Goal: Task Accomplishment & Management: Complete application form

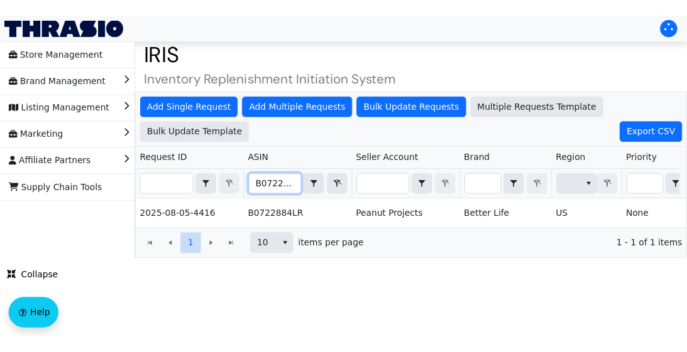
scroll to position [0, 914]
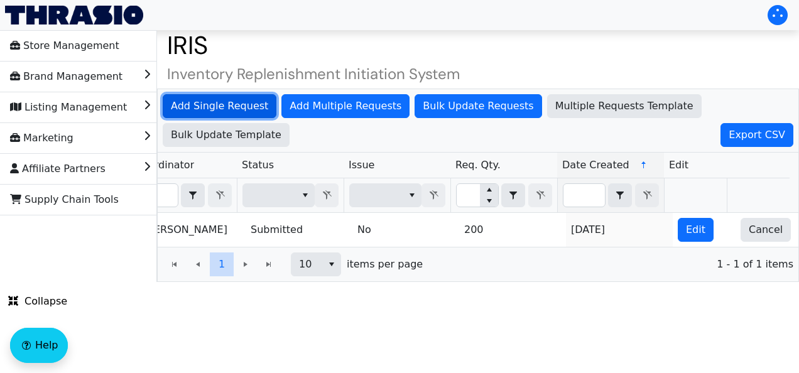
click at [219, 106] on span "Add Single Request" at bounding box center [219, 106] width 97 height 15
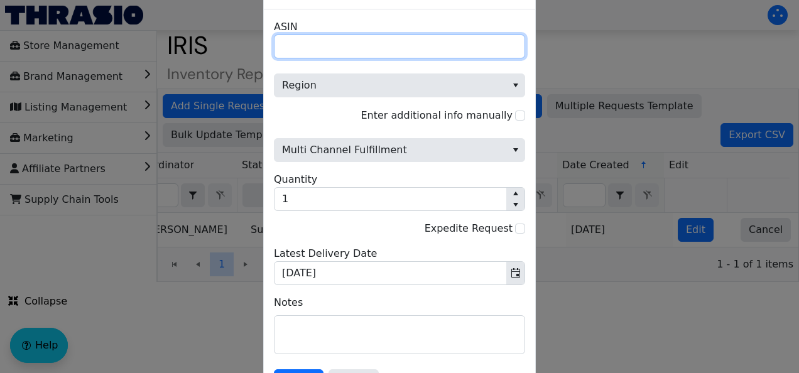
drag, startPoint x: 350, startPoint y: 44, endPoint x: 315, endPoint y: 44, distance: 34.6
click at [315, 44] on input "ASIN" at bounding box center [399, 47] width 251 height 24
paste input "B007UUFE4U"
click at [285, 43] on input "B007UUFE4U" at bounding box center [399, 47] width 251 height 24
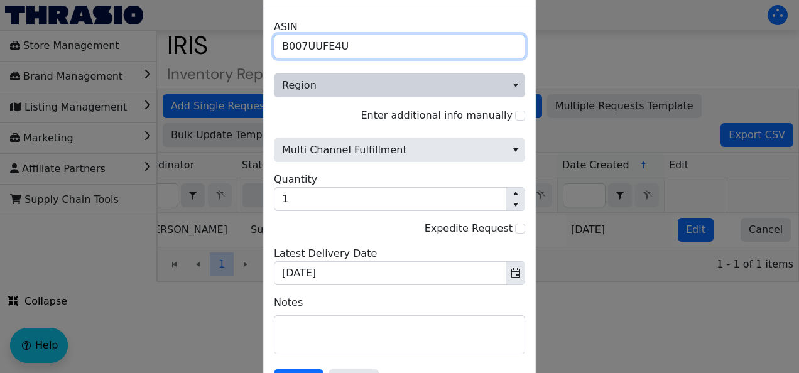
type input "B007UUFE4U"
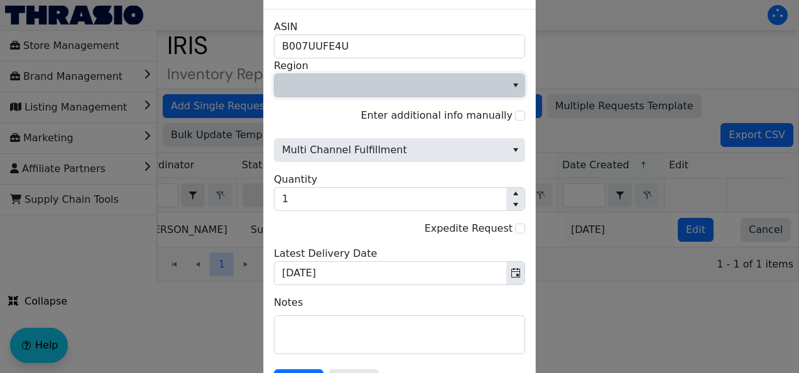
click at [351, 89] on span "Region" at bounding box center [390, 85] width 217 height 15
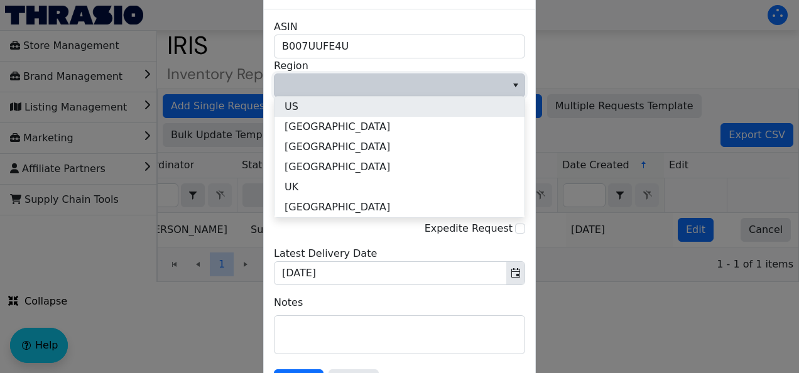
click at [337, 114] on li "US" at bounding box center [400, 107] width 250 height 20
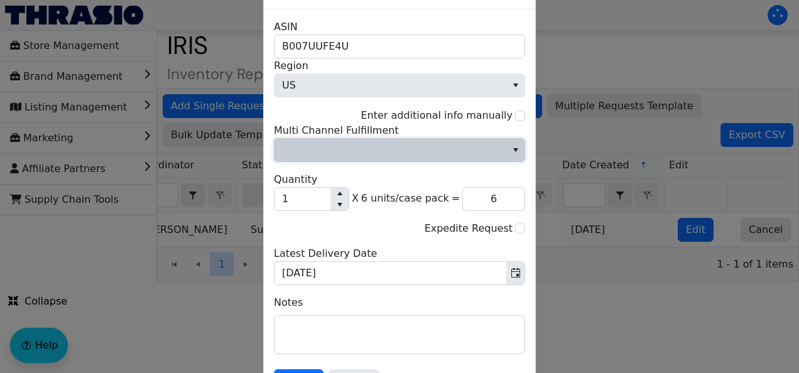
drag, startPoint x: 499, startPoint y: 147, endPoint x: 462, endPoint y: 145, distance: 37.1
drag, startPoint x: 462, startPoint y: 145, endPoint x: 454, endPoint y: 150, distance: 9.8
click at [454, 150] on span "Multi Channel Fulfillment" at bounding box center [390, 150] width 217 height 15
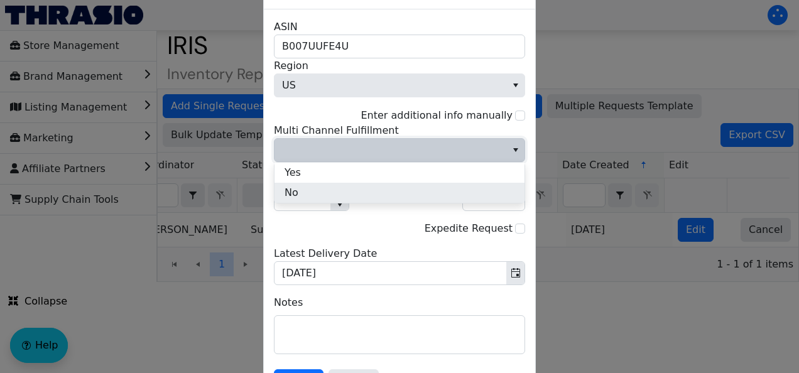
click at [307, 192] on li "No" at bounding box center [400, 193] width 250 height 20
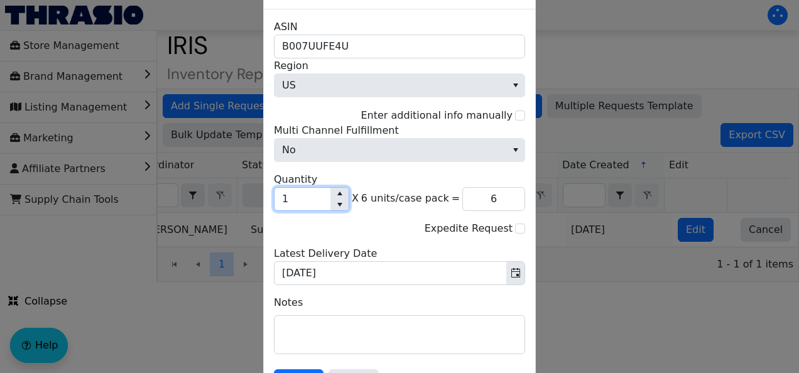
drag, startPoint x: 302, startPoint y: 202, endPoint x: 281, endPoint y: 199, distance: 20.9
click at [281, 199] on input "1" at bounding box center [303, 199] width 56 height 23
type input "2"
type input "12"
type input "20"
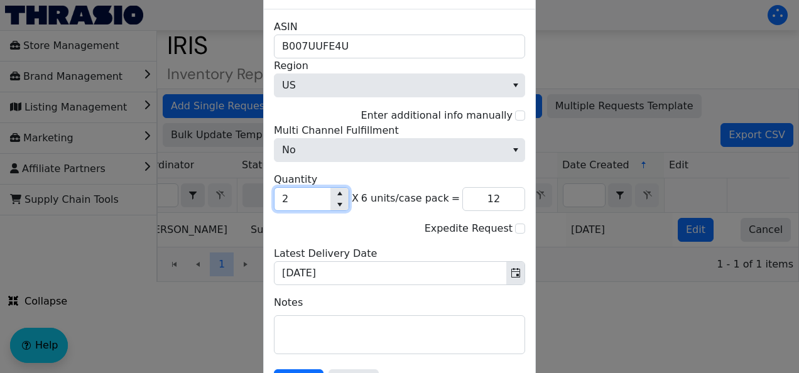
type input "120"
type input "200"
type input "1,200"
type input "200"
click at [302, 369] on form "B007UUFE4U ASIN US Region Enter additional info manually No Multi Channel Fulfi…" at bounding box center [399, 206] width 251 height 374
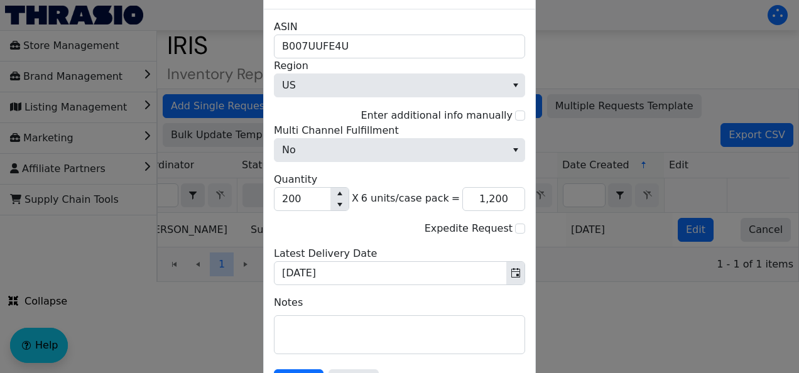
click at [301, 370] on form "B007UUFE4U ASIN US Region Enter additional info manually No Multi Channel Fulfi…" at bounding box center [399, 206] width 251 height 374
click at [281, 368] on form "B007UUFE4U ASIN US Region Enter additional info manually No Multi Channel Fulfi…" at bounding box center [399, 206] width 251 height 374
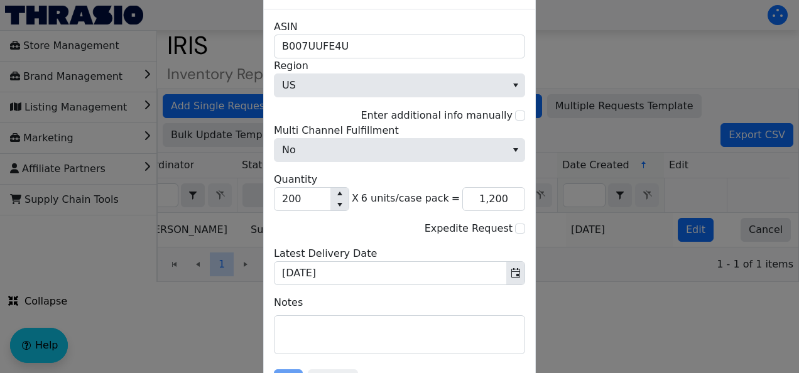
drag, startPoint x: 281, startPoint y: 368, endPoint x: 262, endPoint y: 360, distance: 20.3
click at [262, 360] on div at bounding box center [399, 186] width 799 height 373
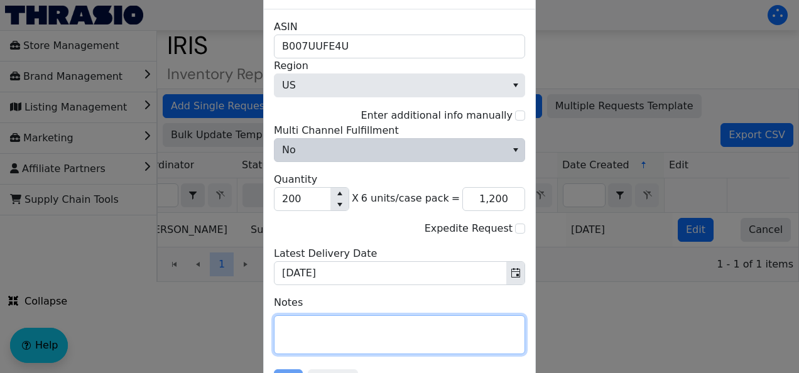
drag, startPoint x: 479, startPoint y: 323, endPoint x: 444, endPoint y: 146, distance: 180.5
click at [444, 146] on fieldset "B007UUFE4U ASIN US Region Enter additional info manually No Multi Channel Fulfi…" at bounding box center [399, 189] width 251 height 340
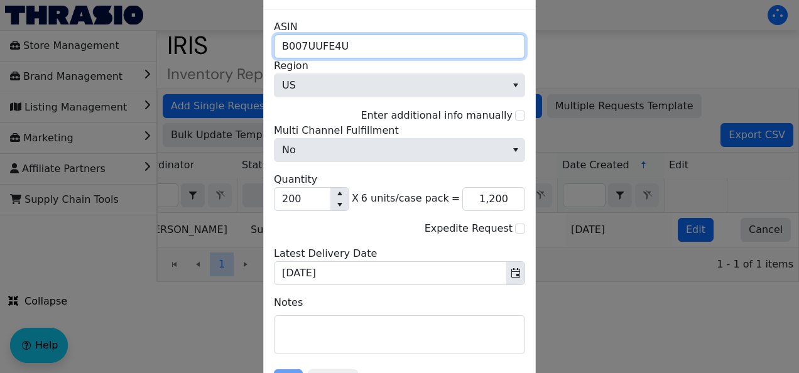
click at [282, 45] on input "B007UUFE4U" at bounding box center [399, 47] width 251 height 24
type input "1,200"
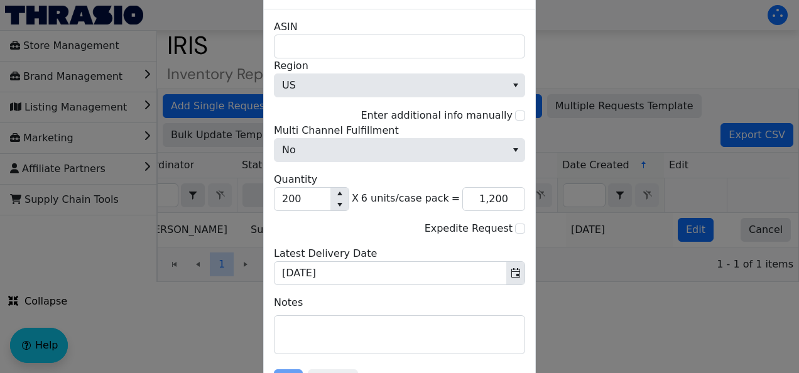
click at [322, 370] on form "ASIN US Region Enter additional info manually No Multi Channel Fulfillment 200 …" at bounding box center [399, 206] width 251 height 374
drag, startPoint x: 322, startPoint y: 370, endPoint x: 295, endPoint y: 333, distance: 45.9
click at [295, 333] on textarea at bounding box center [400, 335] width 250 height 38
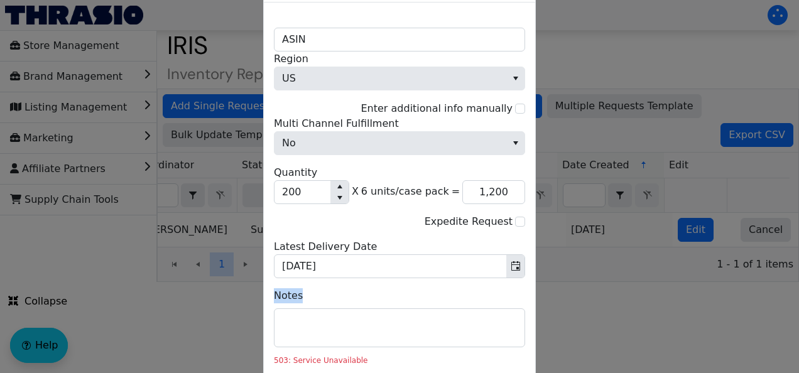
click at [312, 301] on label "Notes" at bounding box center [399, 295] width 251 height 15
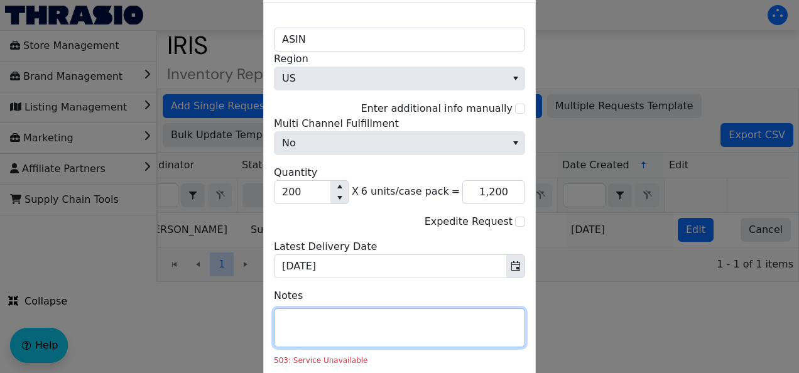
click at [311, 334] on textarea at bounding box center [400, 328] width 250 height 38
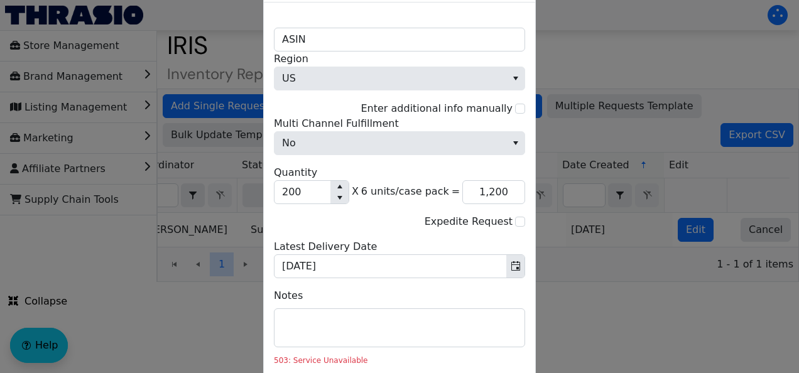
click at [385, 361] on div "503: Service Unavailable" at bounding box center [399, 360] width 251 height 11
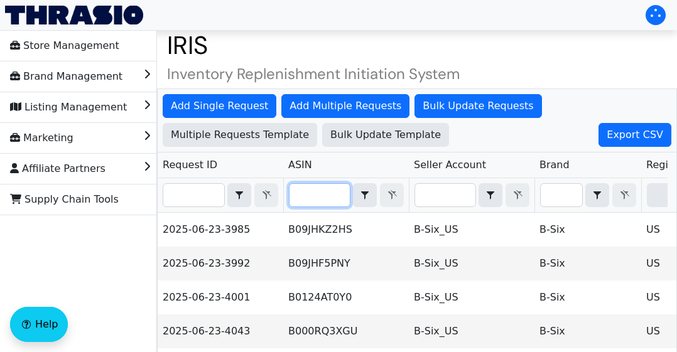
click at [325, 188] on input "Filter" at bounding box center [320, 195] width 60 height 23
paste input "B007UUFE4U"
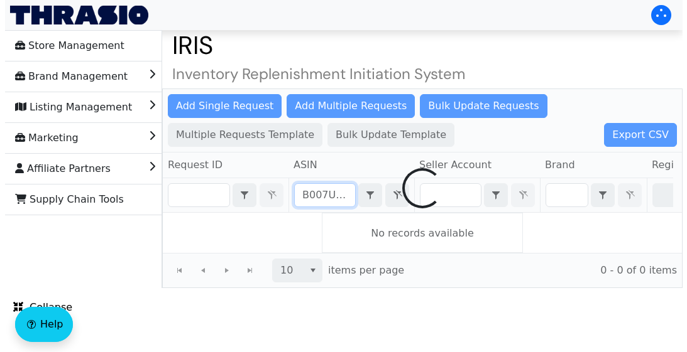
scroll to position [0, 15]
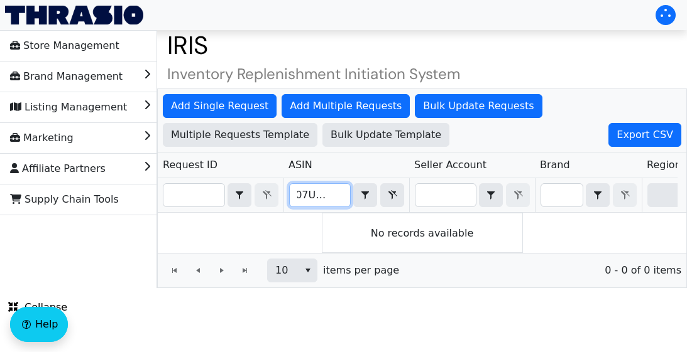
click at [296, 193] on input "B007UUFE4U" at bounding box center [320, 195] width 60 height 23
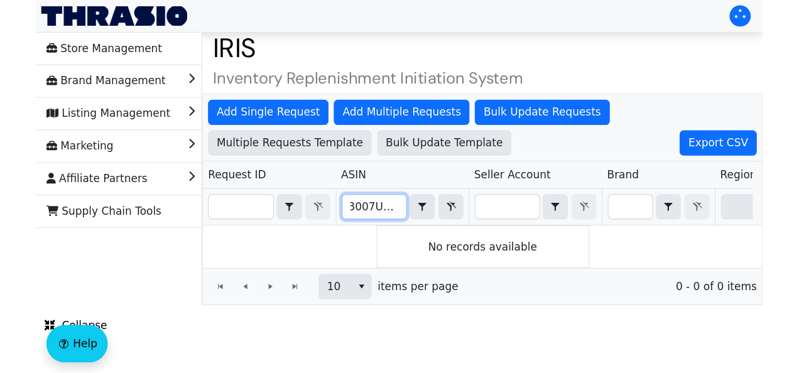
scroll to position [0, 0]
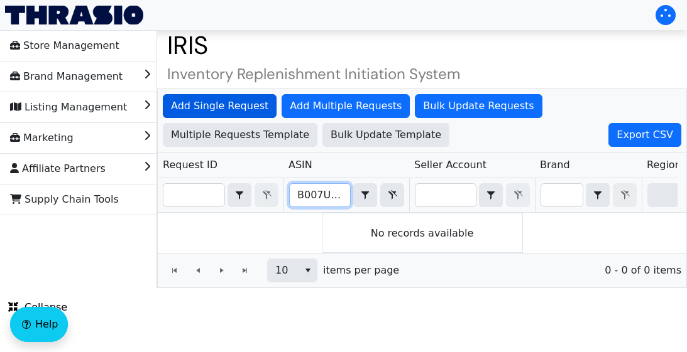
type input "B007UUFE4U"
click at [223, 101] on span "Add Single Request" at bounding box center [219, 106] width 97 height 15
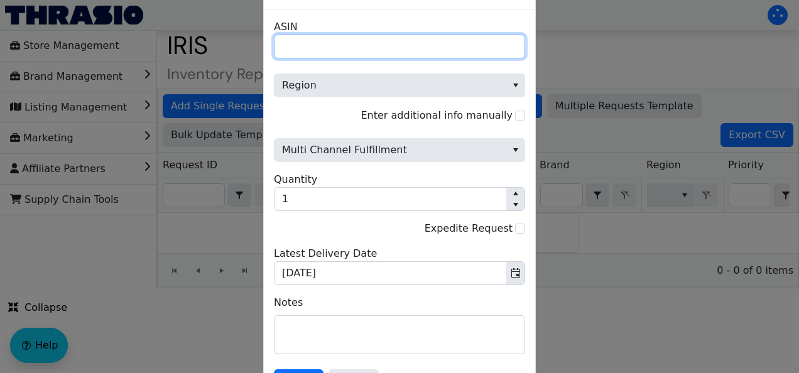
click at [345, 48] on input "ASIN" at bounding box center [399, 47] width 251 height 24
type input "B07RVXXX76"
drag, startPoint x: 350, startPoint y: 45, endPoint x: 244, endPoint y: 36, distance: 106.5
click at [244, 36] on div "Add Replenishment Request B07RVXXX76 ASIN Region Enter additional info manually…" at bounding box center [399, 186] width 799 height 373
paste input "B007UUFE4U"
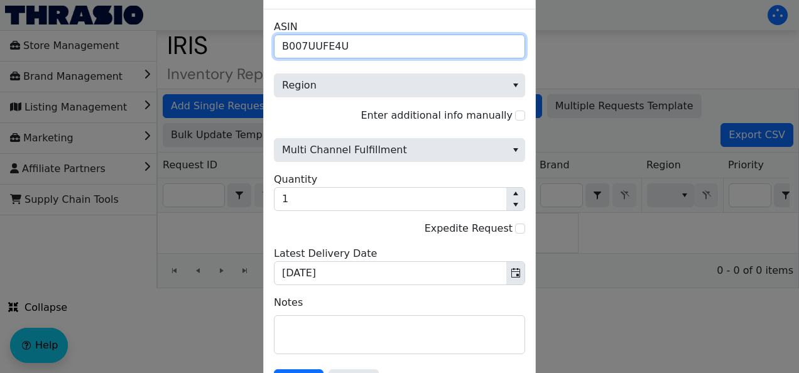
click at [285, 43] on input "B007UUFE4U" at bounding box center [399, 47] width 251 height 24
type input "B007UUFE4U"
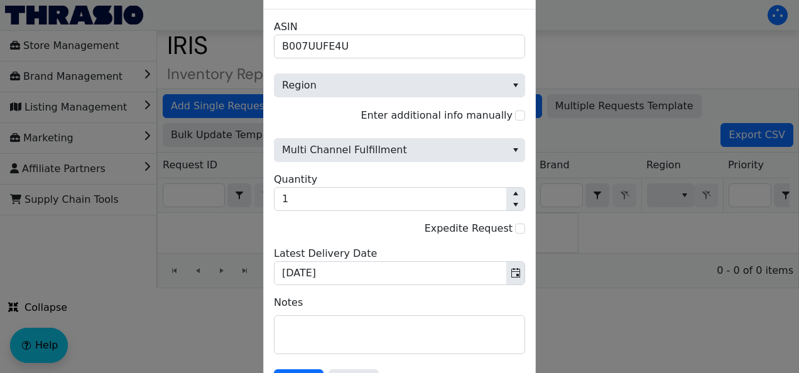
click at [348, 102] on fieldset "B007UUFE4U ASIN Region Enter additional info manually Multi Channel Fulfillment…" at bounding box center [399, 189] width 251 height 340
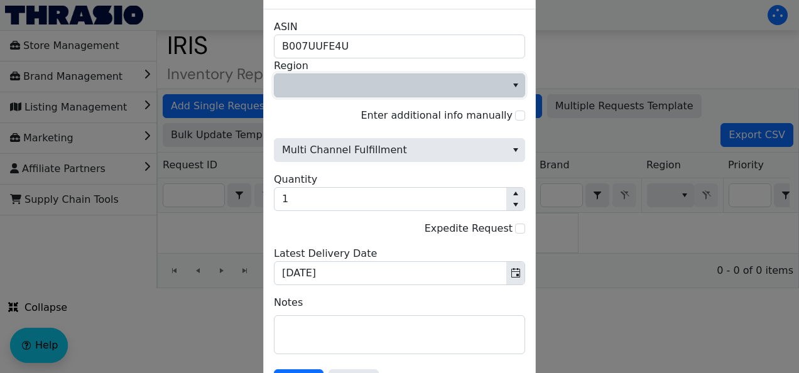
click at [354, 84] on span "Region" at bounding box center [390, 85] width 217 height 15
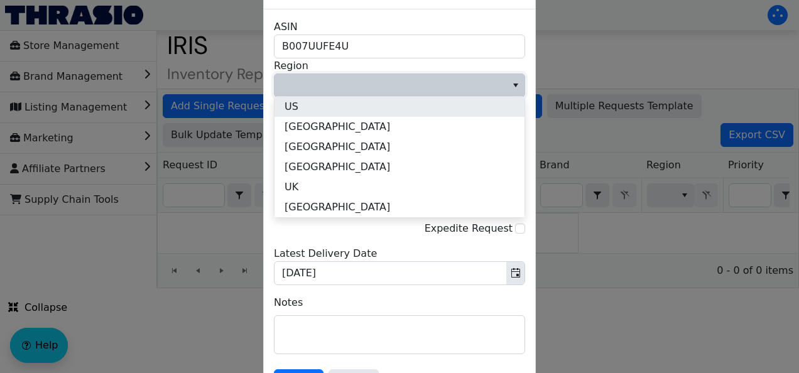
click at [311, 105] on li "US" at bounding box center [400, 107] width 250 height 20
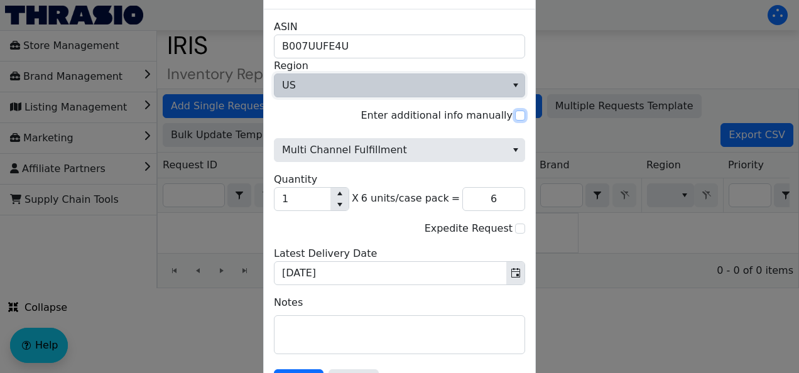
click at [521, 112] on input "Enter additional info manually" at bounding box center [520, 116] width 10 height 10
checkbox input "true"
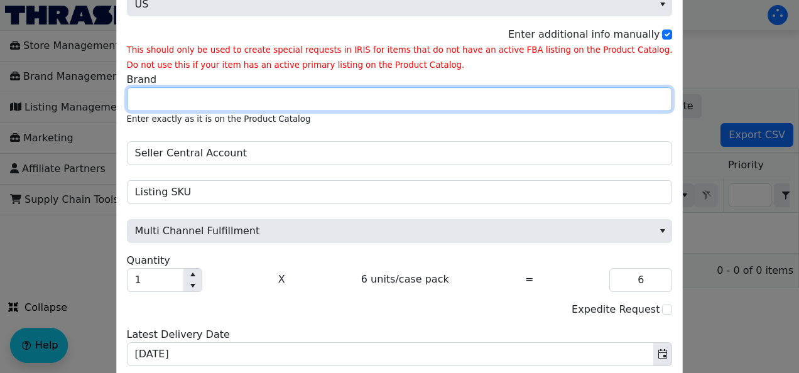
click at [204, 105] on input "Brand" at bounding box center [400, 99] width 546 height 24
type input "Better Life"
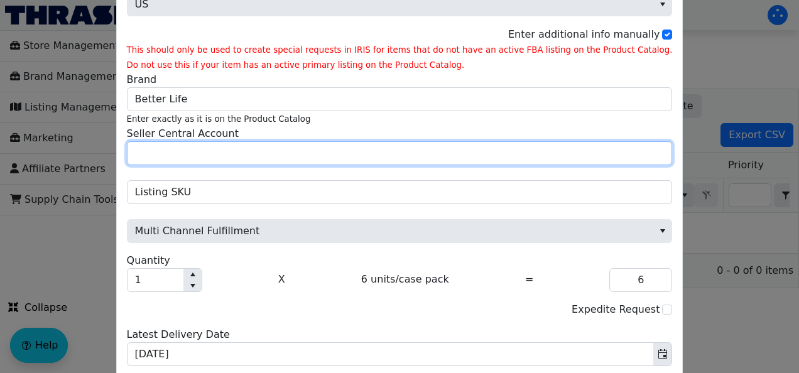
type input "Peanut Projects"
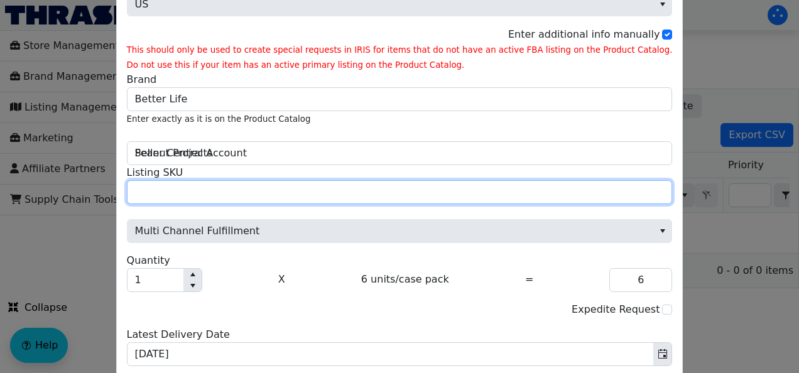
type input "BRL-HHB-24434"
